Goal: Navigation & Orientation: Understand site structure

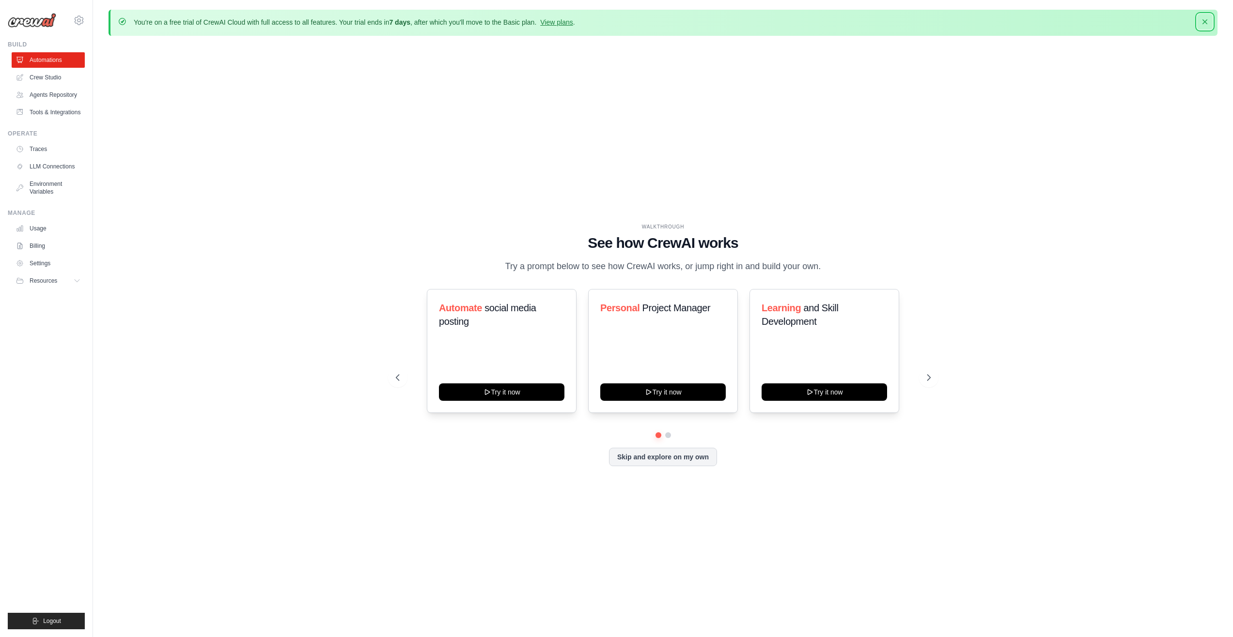
click at [1208, 26] on icon "button" at bounding box center [1205, 22] width 10 height 10
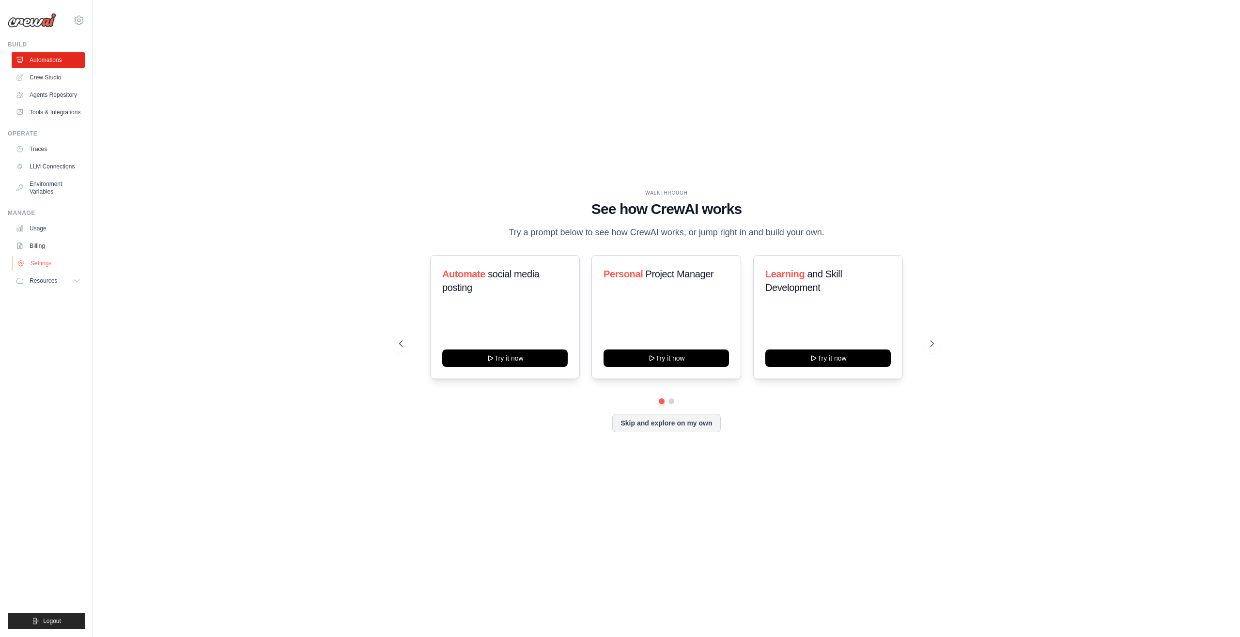
click at [30, 264] on link "Settings" at bounding box center [49, 264] width 73 height 16
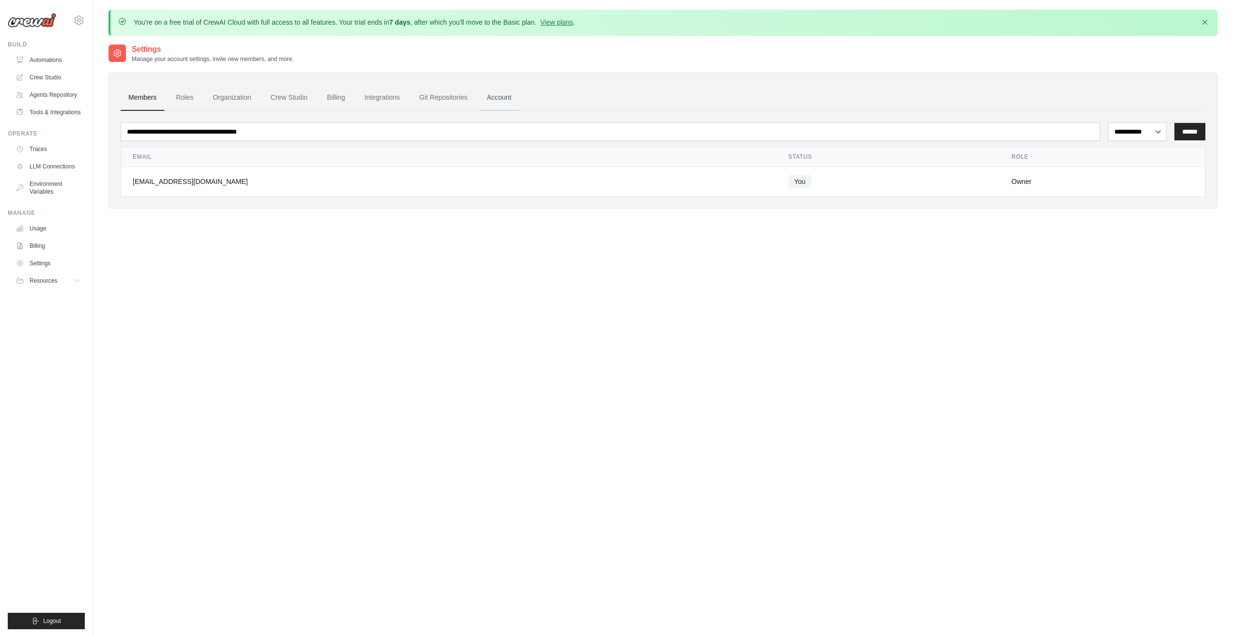
click at [501, 97] on link "Account" at bounding box center [499, 98] width 40 height 26
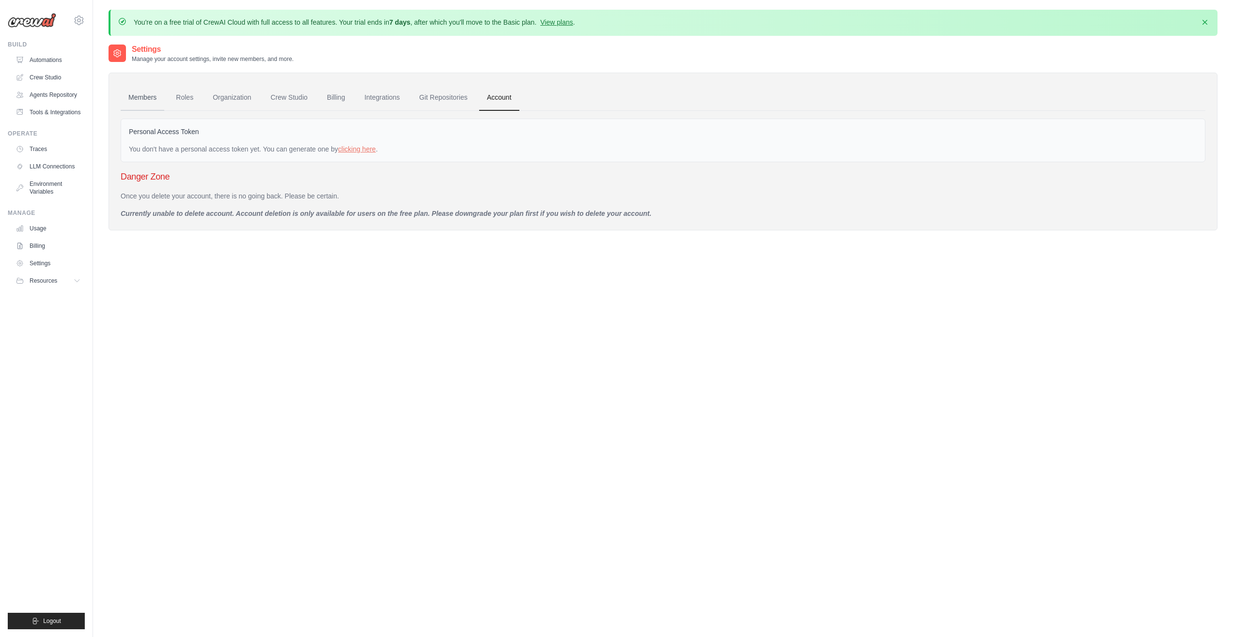
click at [139, 93] on link "Members" at bounding box center [143, 98] width 44 height 26
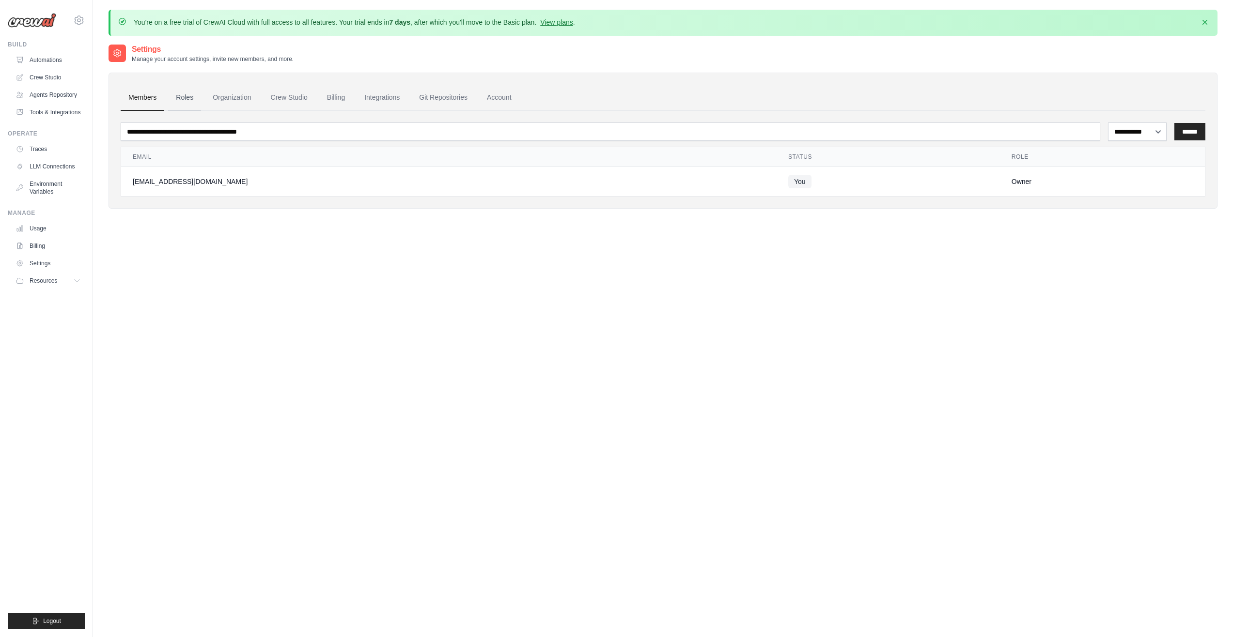
click at [186, 95] on link "Roles" at bounding box center [184, 98] width 33 height 26
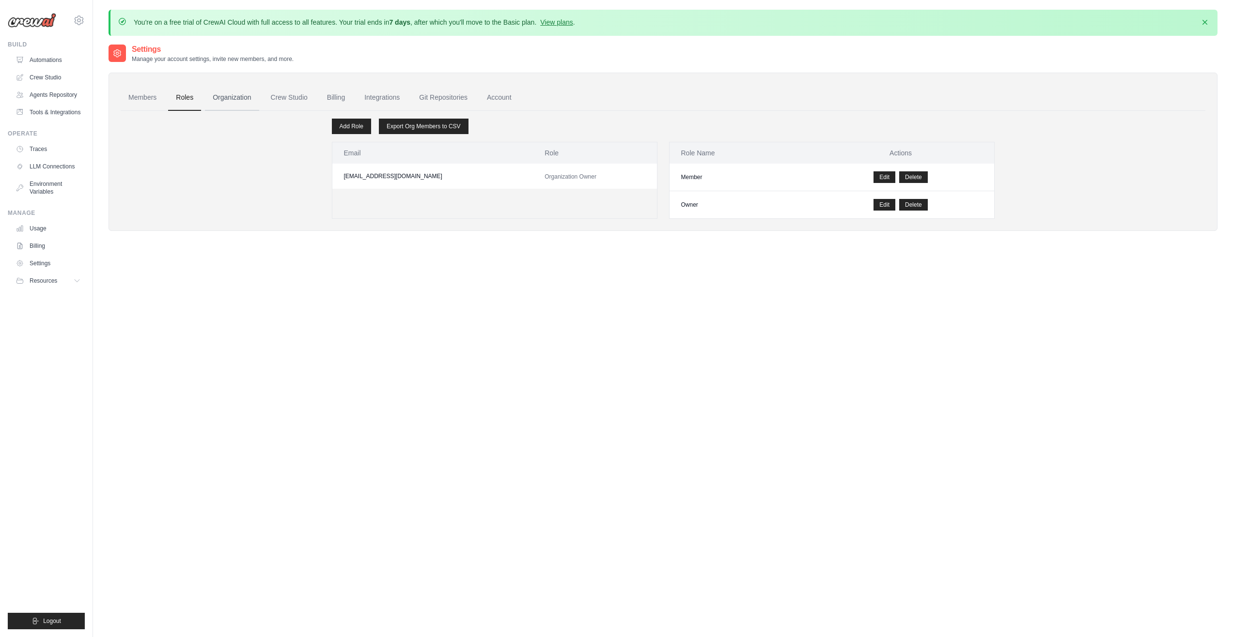
click at [232, 94] on link "Organization" at bounding box center [232, 98] width 54 height 26
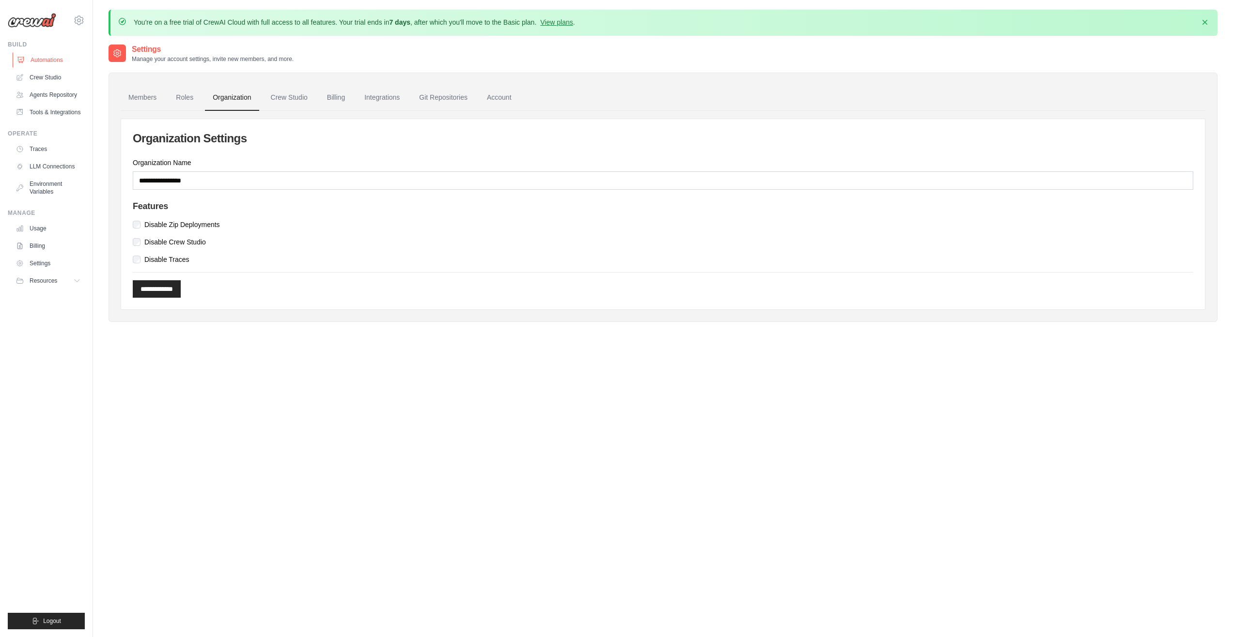
click at [49, 56] on link "Automations" at bounding box center [49, 60] width 73 height 16
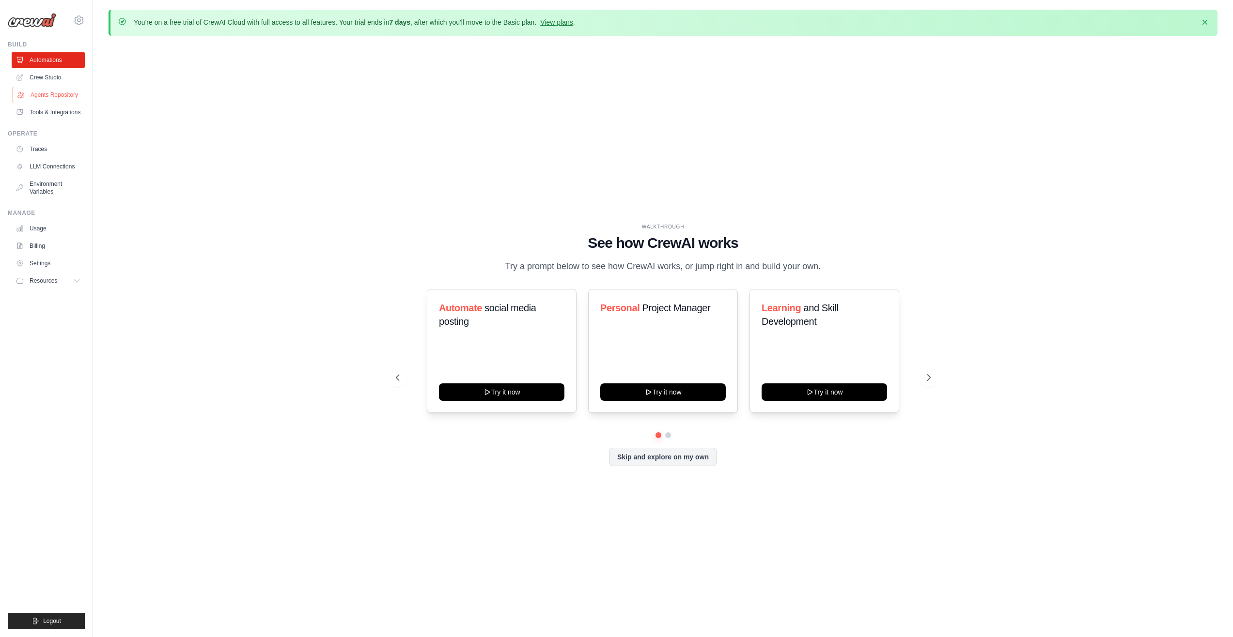
click at [43, 91] on link "Agents Repository" at bounding box center [49, 95] width 73 height 16
click at [55, 78] on link "Crew Studio" at bounding box center [49, 78] width 73 height 16
